Goal: Contribute content: Contribute content

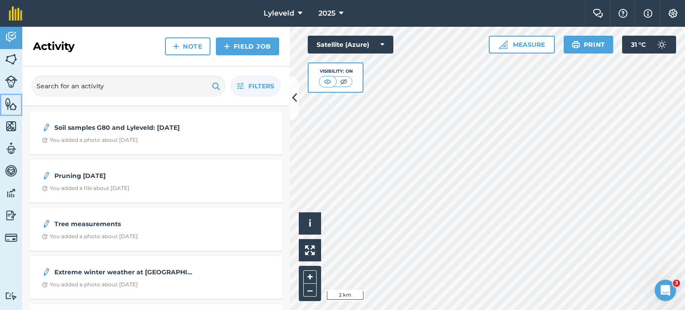
click at [9, 104] on img at bounding box center [11, 103] width 12 height 13
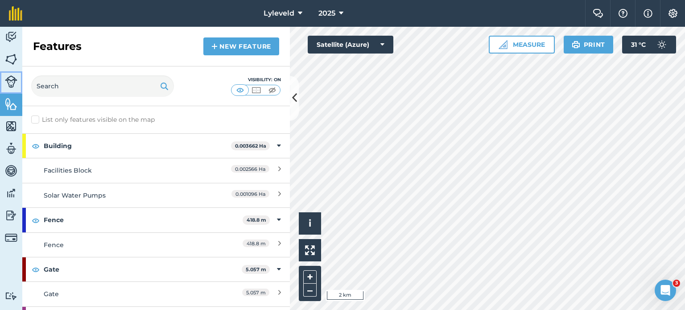
click at [10, 83] on img at bounding box center [11, 81] width 12 height 12
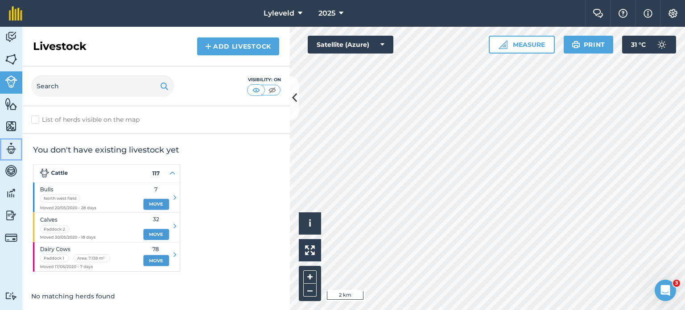
click at [8, 149] on img at bounding box center [11, 148] width 12 height 13
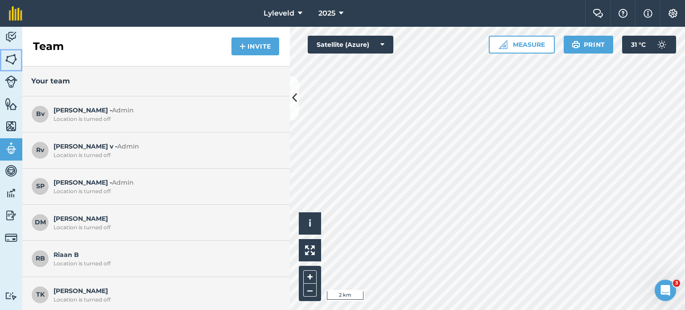
click at [12, 57] on img at bounding box center [11, 59] width 12 height 13
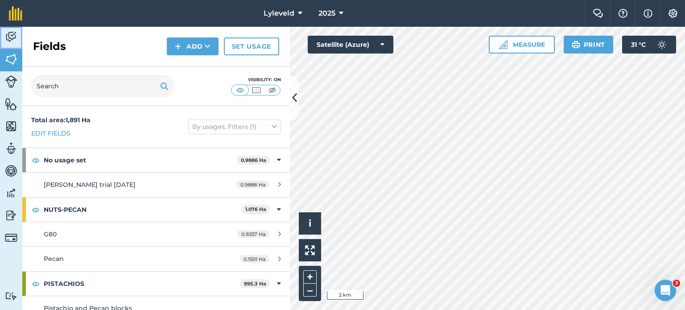
click at [12, 38] on img at bounding box center [11, 36] width 12 height 13
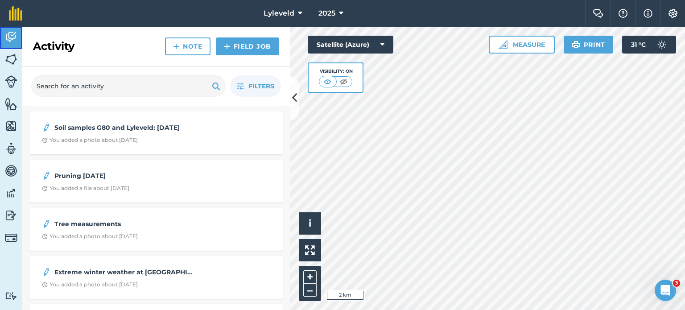
click at [15, 36] on img at bounding box center [11, 36] width 12 height 13
click at [189, 46] on link "Note" at bounding box center [187, 46] width 45 height 18
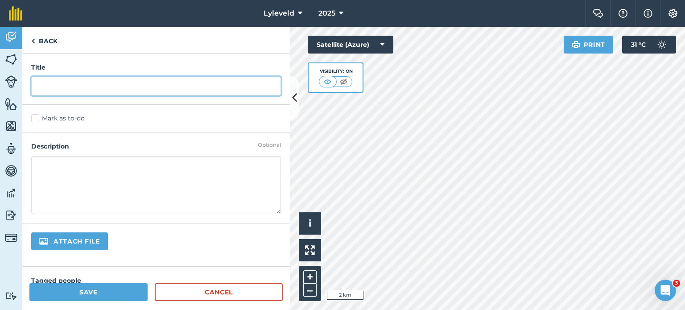
click at [45, 82] on input "text" at bounding box center [156, 86] width 250 height 19
click at [124, 85] on input "Lylevled Cymex Spray:" at bounding box center [156, 86] width 250 height 19
type input "Lylevled Cymex Spray: [DATE]"
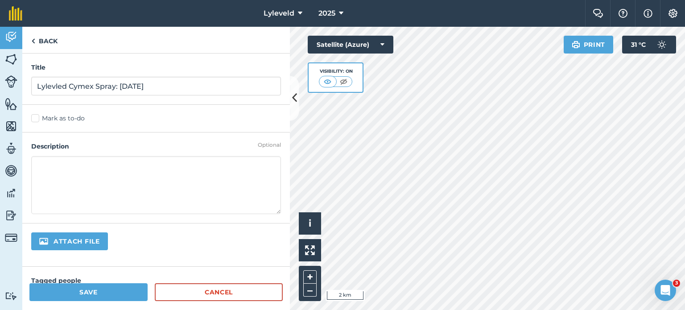
click at [50, 167] on textarea at bounding box center [156, 185] width 250 height 58
click at [159, 165] on textarea "Cymex spray Pecans and Pistachios" at bounding box center [156, 185] width 250 height 58
click at [75, 167] on textarea "Cymex spray Pecans and Pistachios16L Knapsack=640ml Cymex" at bounding box center [156, 185] width 250 height 58
click at [77, 167] on textarea "Cymex spray Pecans and Pistachios16L Knapsack=640ml Cymex" at bounding box center [156, 185] width 250 height 58
click at [150, 165] on textarea "Cymex spray Pecans and Pistachios16L Knapsack=640ml Cymex" at bounding box center [156, 185] width 250 height 58
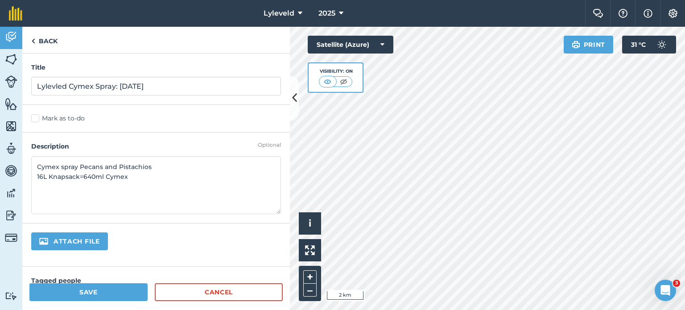
type textarea "Cymex spray Pecans and Pistachios 16L Knapsack=640ml Cymex"
click at [88, 292] on button "Save" at bounding box center [88, 292] width 118 height 18
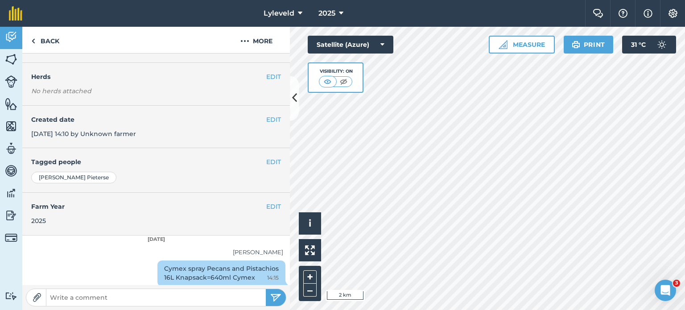
scroll to position [72, 0]
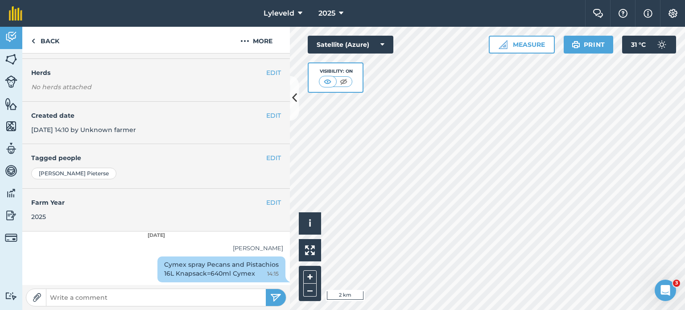
click at [38, 297] on img at bounding box center [37, 297] width 9 height 9
type input "C:\fakepath\IMG-20250829-WA0054[1].jpg"
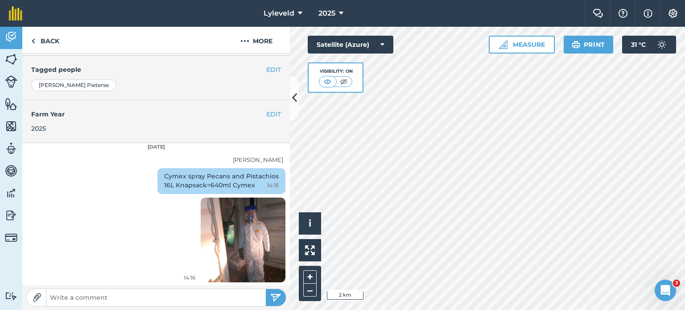
click at [34, 298] on img at bounding box center [37, 297] width 9 height 9
type input "C:\fakepath\IMG-20250829-WA0058[1].jpg"
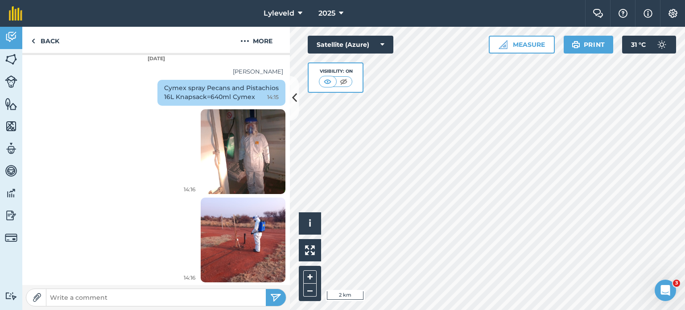
click at [36, 297] on img at bounding box center [37, 297] width 9 height 9
type input "C:\fakepath\IMG-20250829-WA0063[1].jpg"
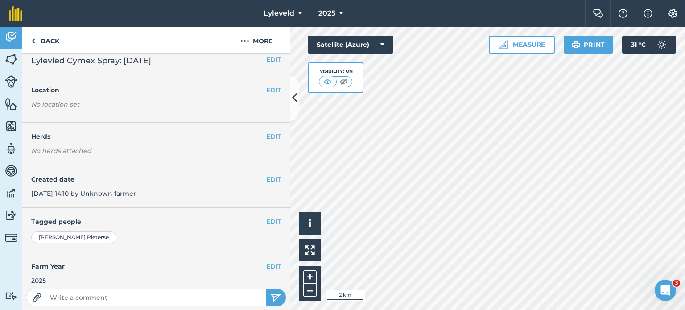
scroll to position [0, 0]
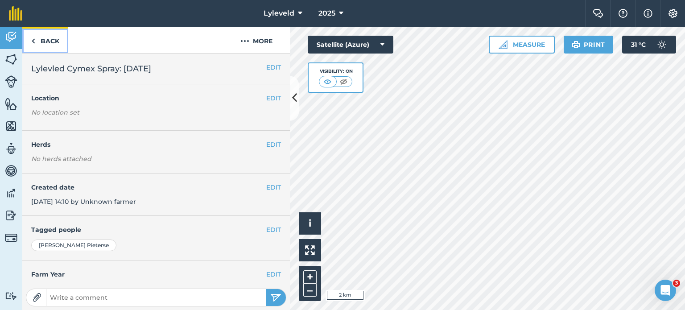
click at [35, 42] on link "Back" at bounding box center [45, 40] width 46 height 26
